Goal: Information Seeking & Learning: Find specific fact

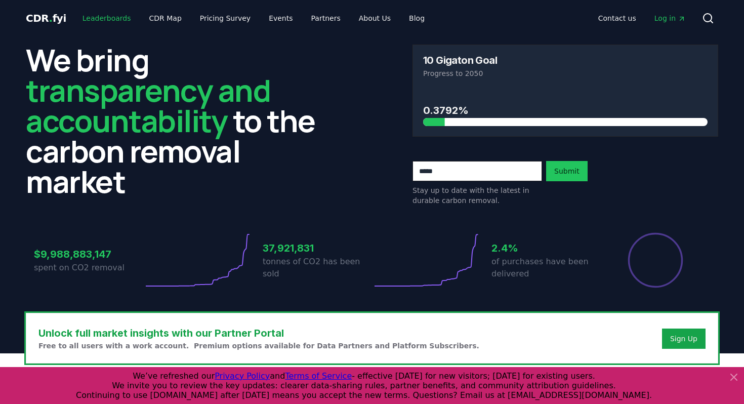
click at [95, 21] on link "Leaderboards" at bounding box center [106, 18] width 65 height 18
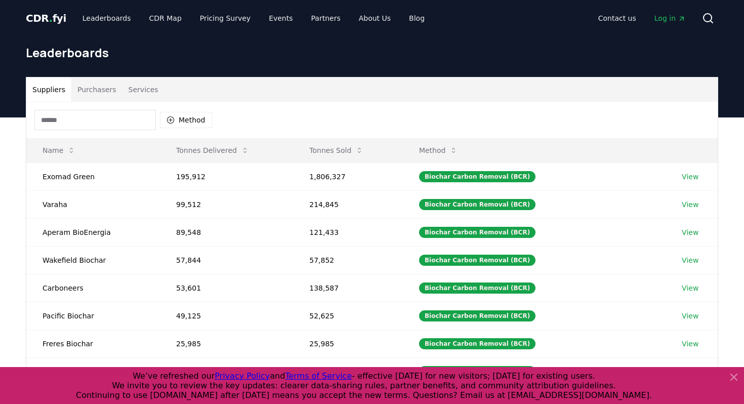
click at [102, 89] on button "Purchasers" at bounding box center [96, 89] width 51 height 24
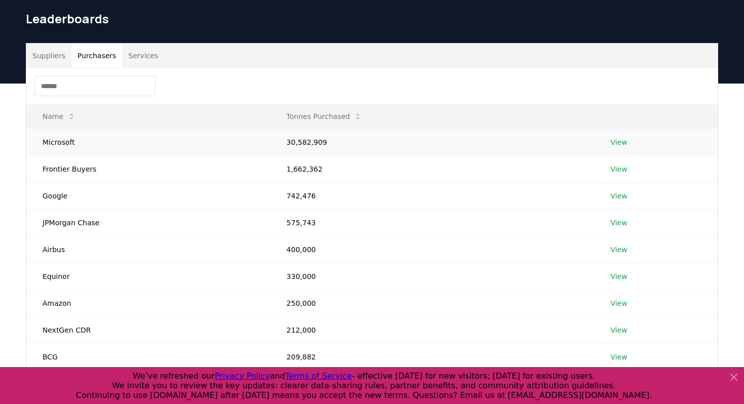
scroll to position [41, 0]
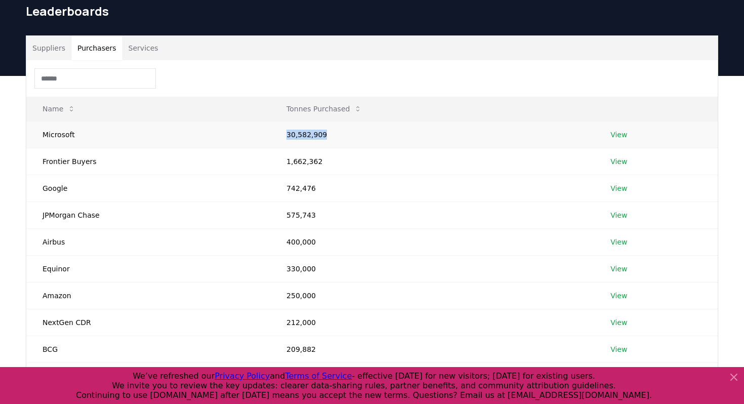
drag, startPoint x: 326, startPoint y: 133, endPoint x: 283, endPoint y: 135, distance: 43.6
click at [283, 135] on td "30,582,909" at bounding box center [432, 134] width 324 height 27
copy td "30,582,909"
drag, startPoint x: 342, startPoint y: 162, endPoint x: 286, endPoint y: 162, distance: 55.7
click at [286, 162] on td "1,662,362" at bounding box center [432, 161] width 324 height 27
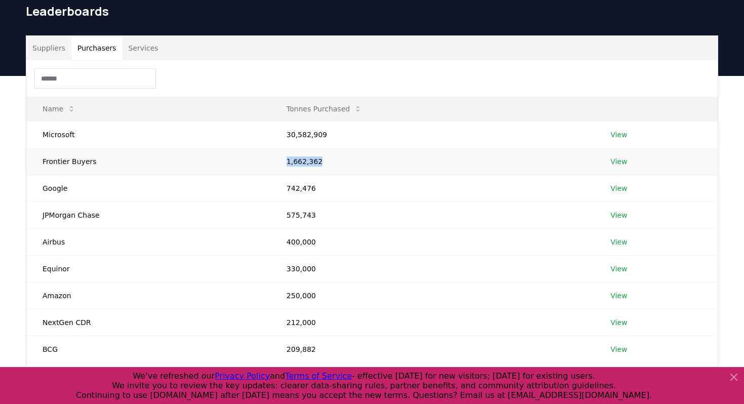
copy td "1,662,362"
drag, startPoint x: 324, startPoint y: 189, endPoint x: 286, endPoint y: 189, distance: 37.5
click at [286, 189] on td "742,476" at bounding box center [432, 188] width 324 height 27
copy td "742,476"
drag, startPoint x: 319, startPoint y: 214, endPoint x: 283, endPoint y: 214, distance: 36.4
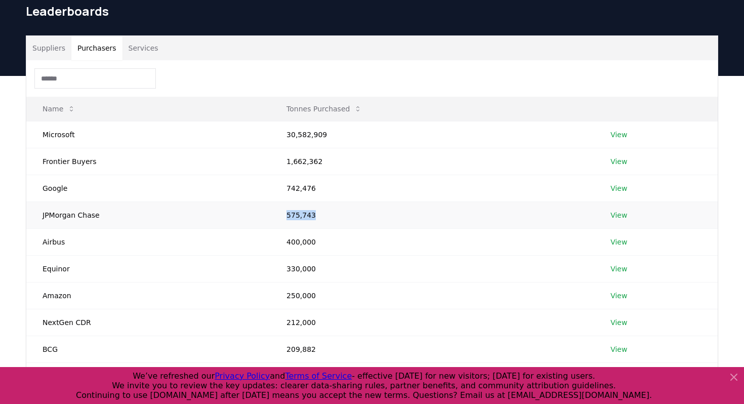
click at [283, 214] on td "575,743" at bounding box center [432, 214] width 324 height 27
copy td "575,743"
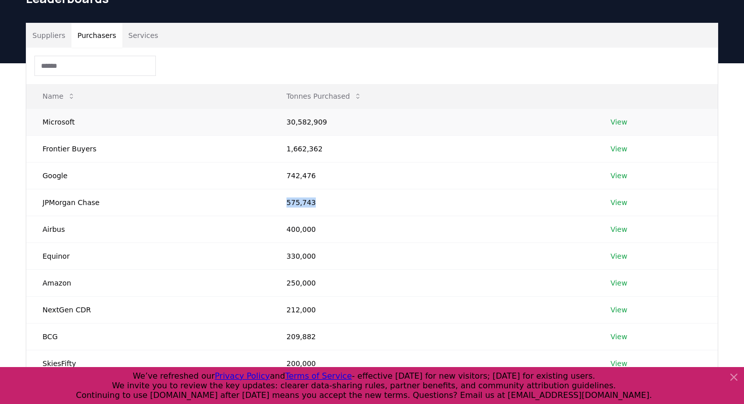
scroll to position [55, 0]
click at [727, 258] on div "Suppliers Purchasers Services Name Tonnes Purchased Microsoft 30,582,909 View F…" at bounding box center [372, 260] width 744 height 395
